Goal: Task Accomplishment & Management: Complete application form

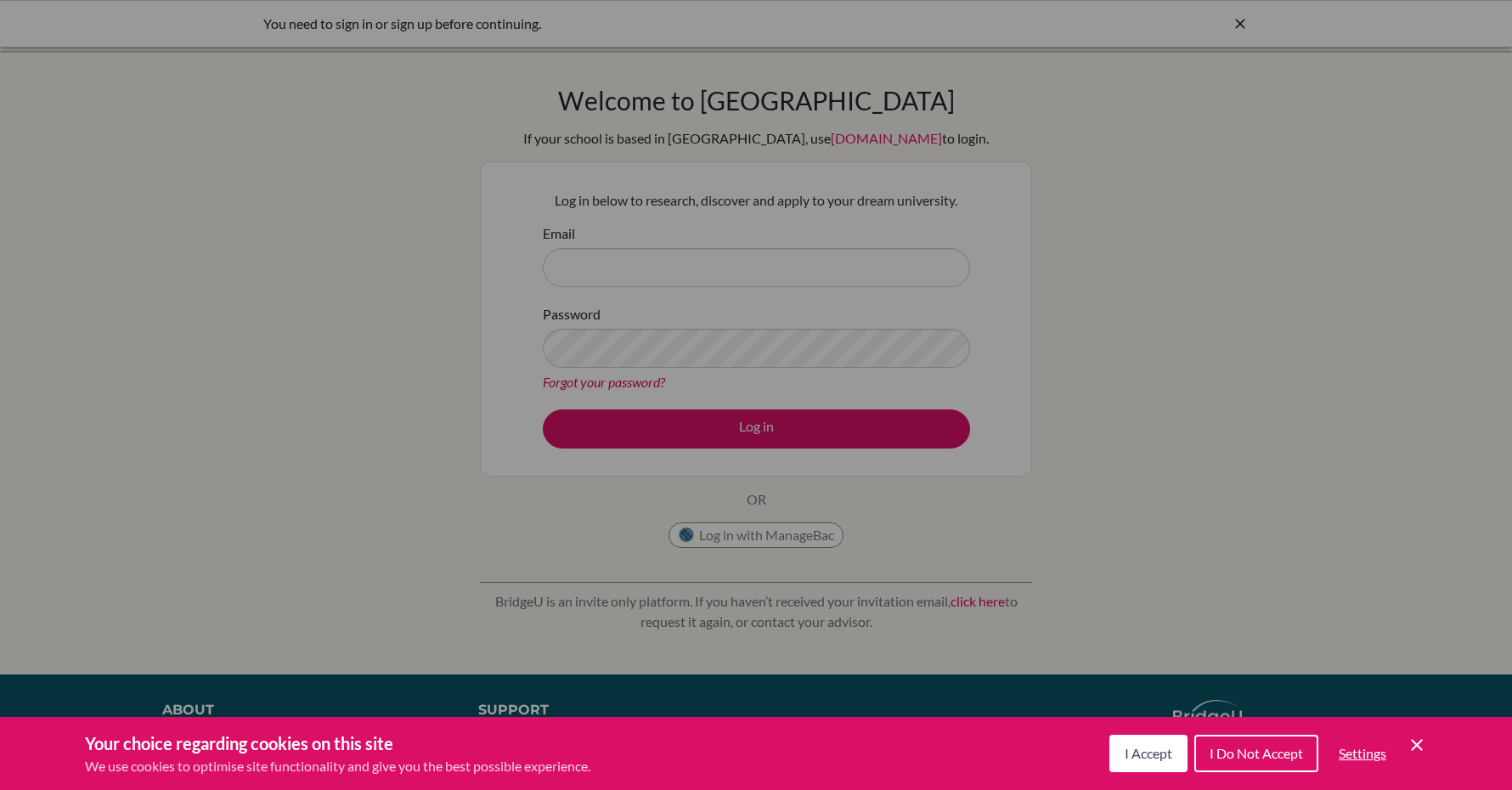
click at [1133, 757] on span "I Accept" at bounding box center [1148, 752] width 47 height 16
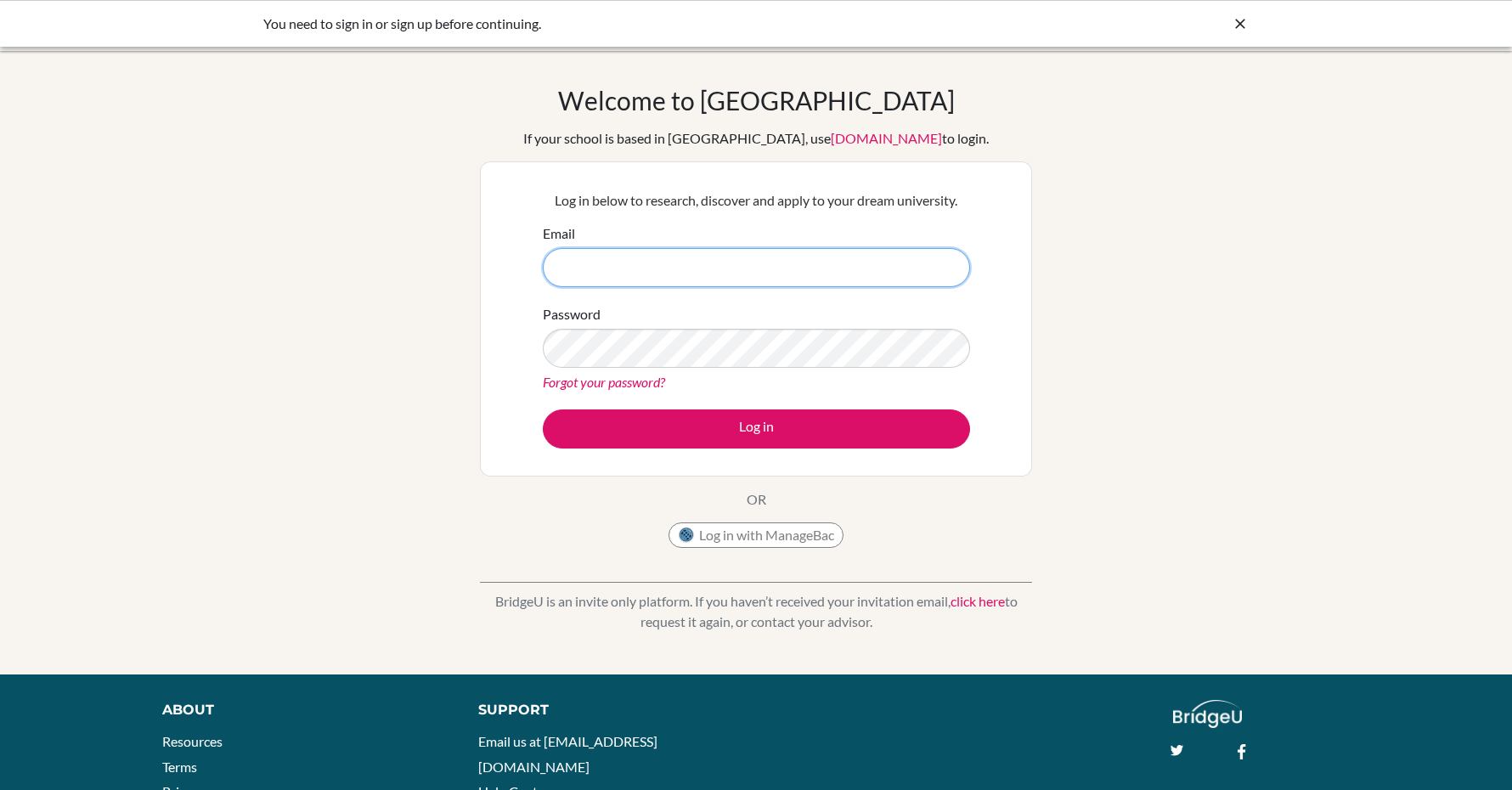
click at [598, 273] on input "Email" at bounding box center [756, 268] width 427 height 39
type input "[PERSON_NAME][EMAIL_ADDRESS][DOMAIN_NAME]"
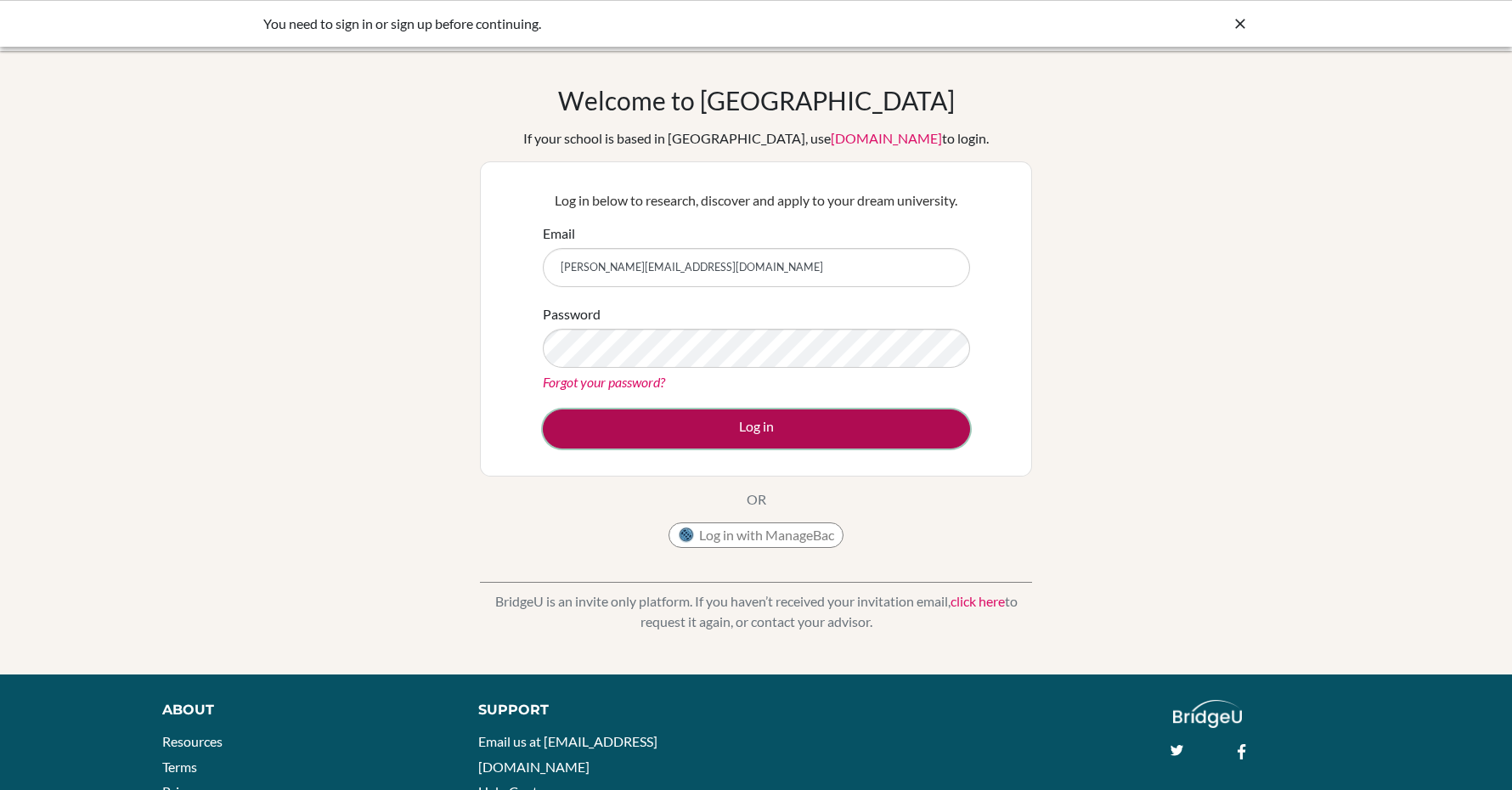
click at [763, 417] on button "Log in" at bounding box center [756, 429] width 427 height 39
